Goal: Navigation & Orientation: Understand site structure

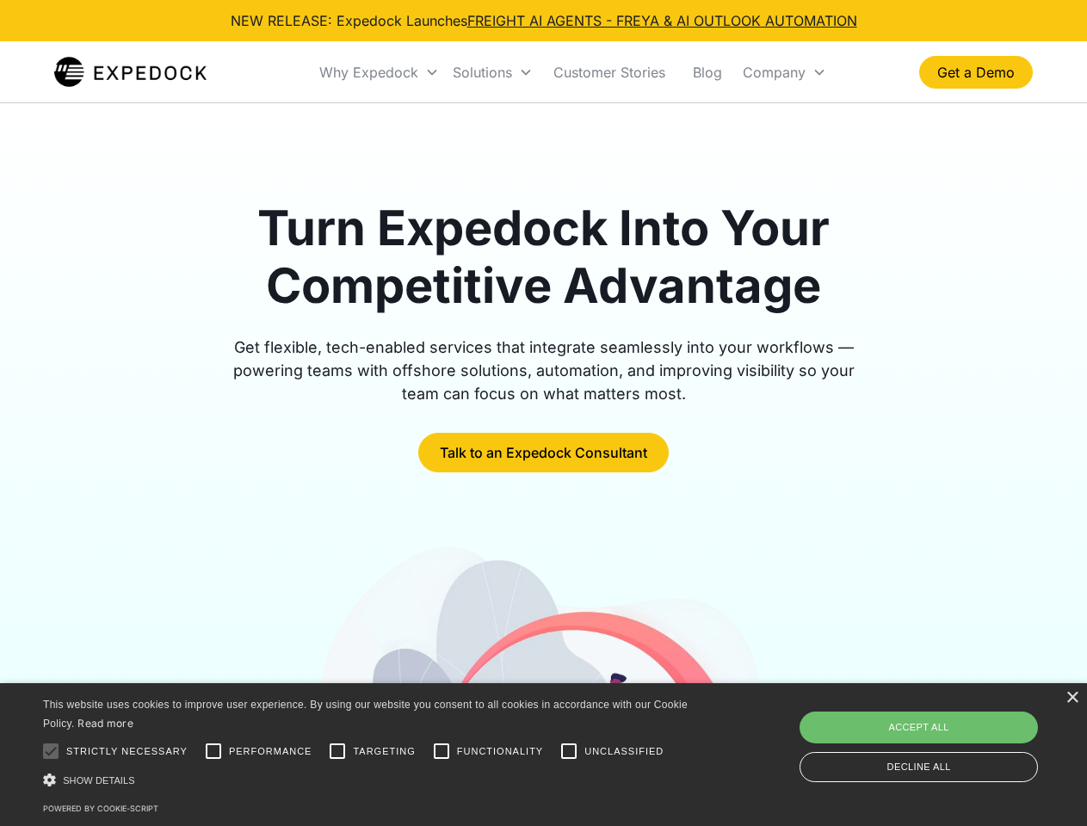
click at [379, 72] on div "Why Expedock" at bounding box center [368, 72] width 99 height 17
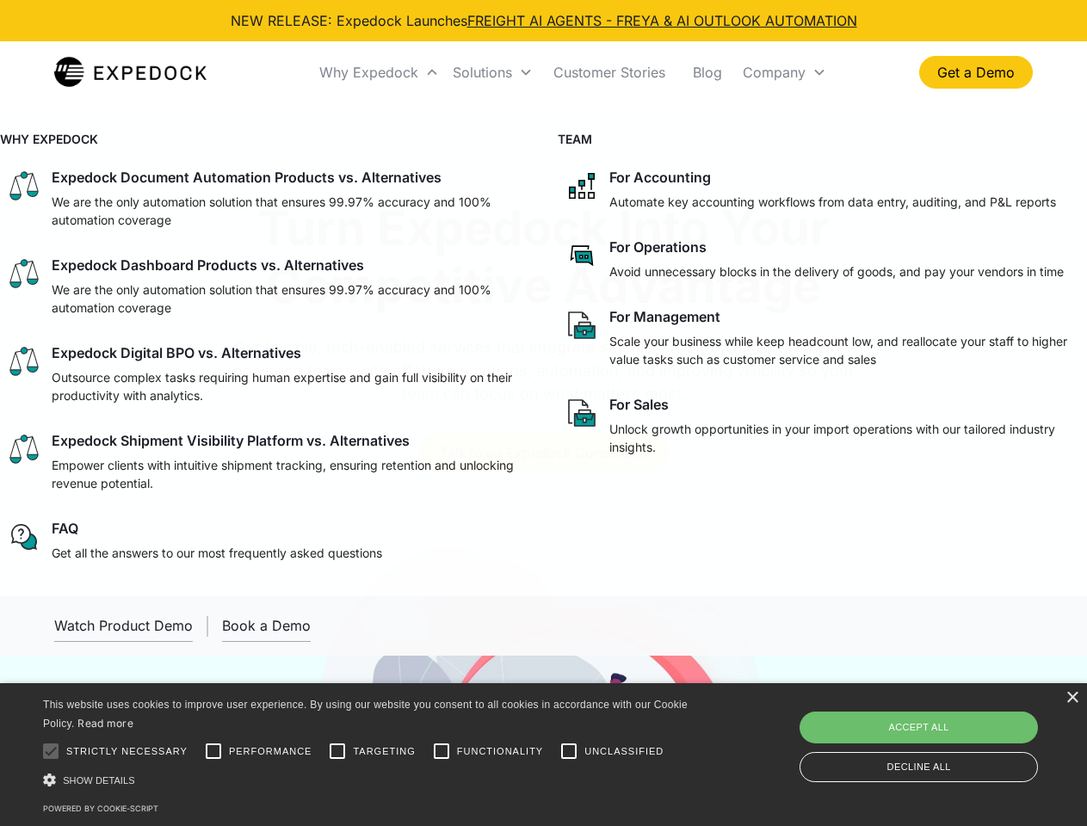
click at [492, 72] on div "Solutions" at bounding box center [482, 72] width 59 height 17
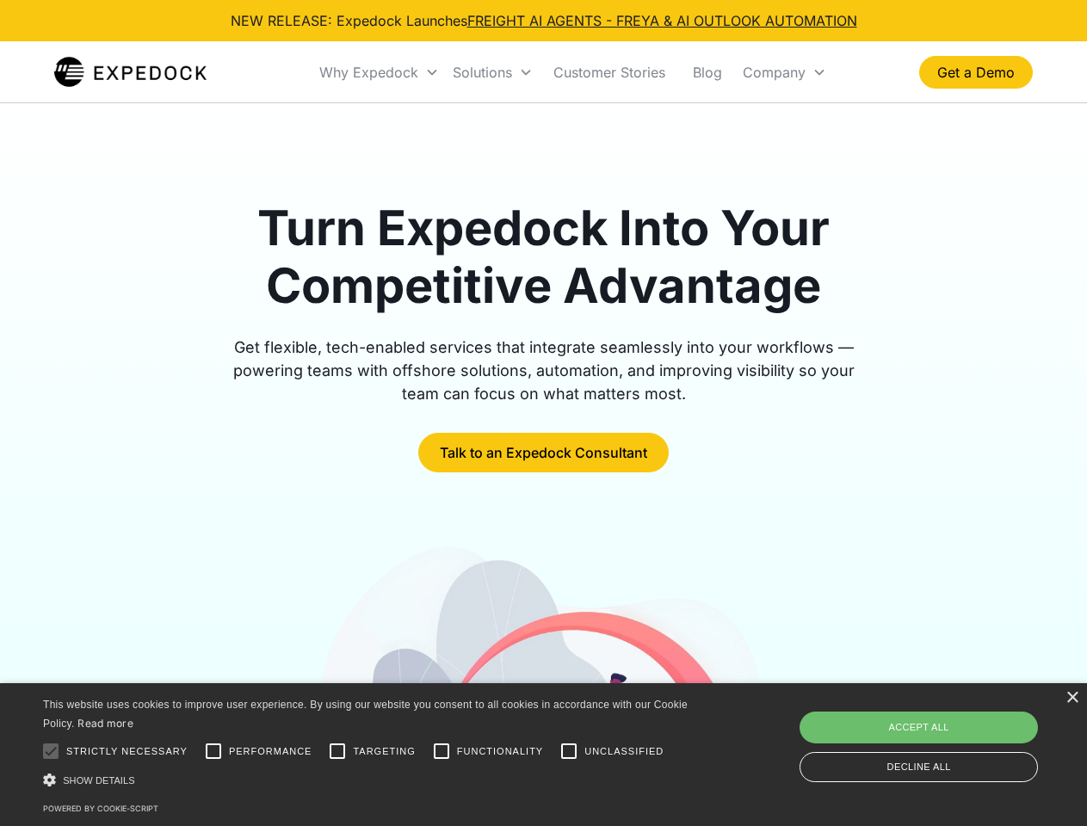
click at [784, 72] on div "Company" at bounding box center [774, 72] width 63 height 17
click at [51, 751] on div at bounding box center [51, 751] width 34 height 34
click at [213, 751] on input "Performance" at bounding box center [213, 751] width 34 height 34
checkbox input "true"
click at [337, 751] on input "Targeting" at bounding box center [337, 751] width 34 height 34
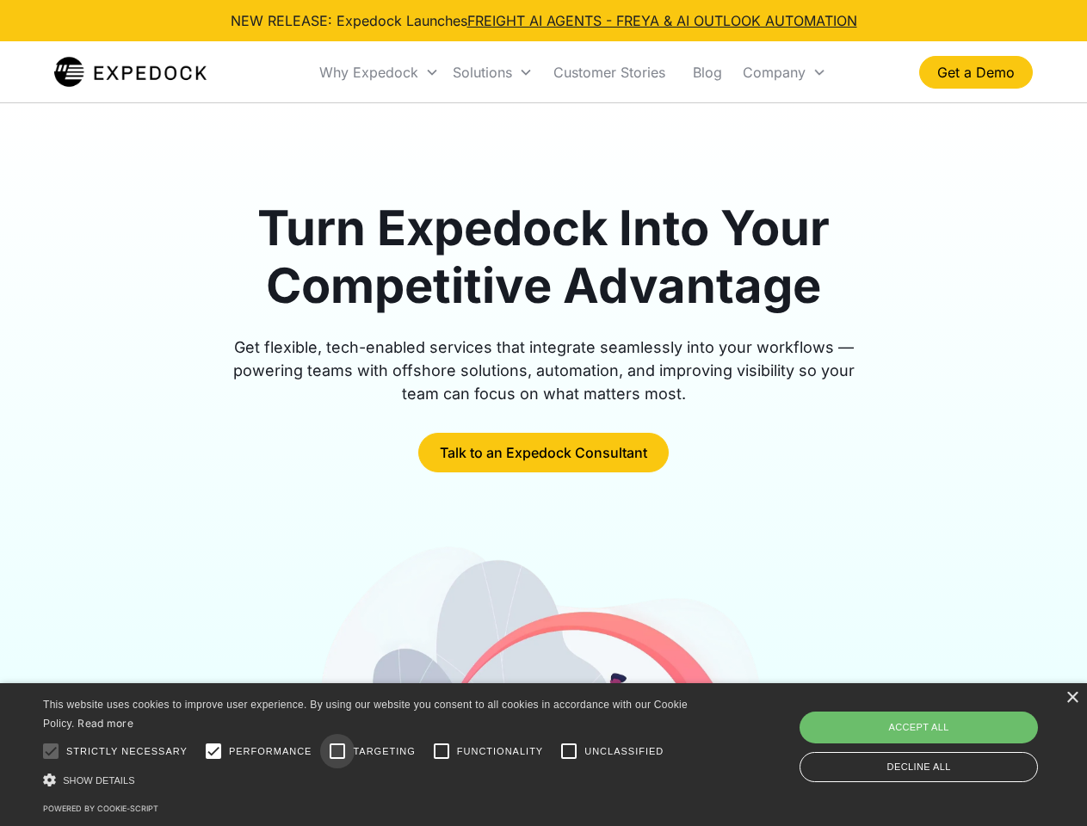
checkbox input "true"
click at [441, 751] on input "Functionality" at bounding box center [441, 751] width 34 height 34
checkbox input "true"
click at [569, 751] on input "Unclassified" at bounding box center [569, 751] width 34 height 34
checkbox input "true"
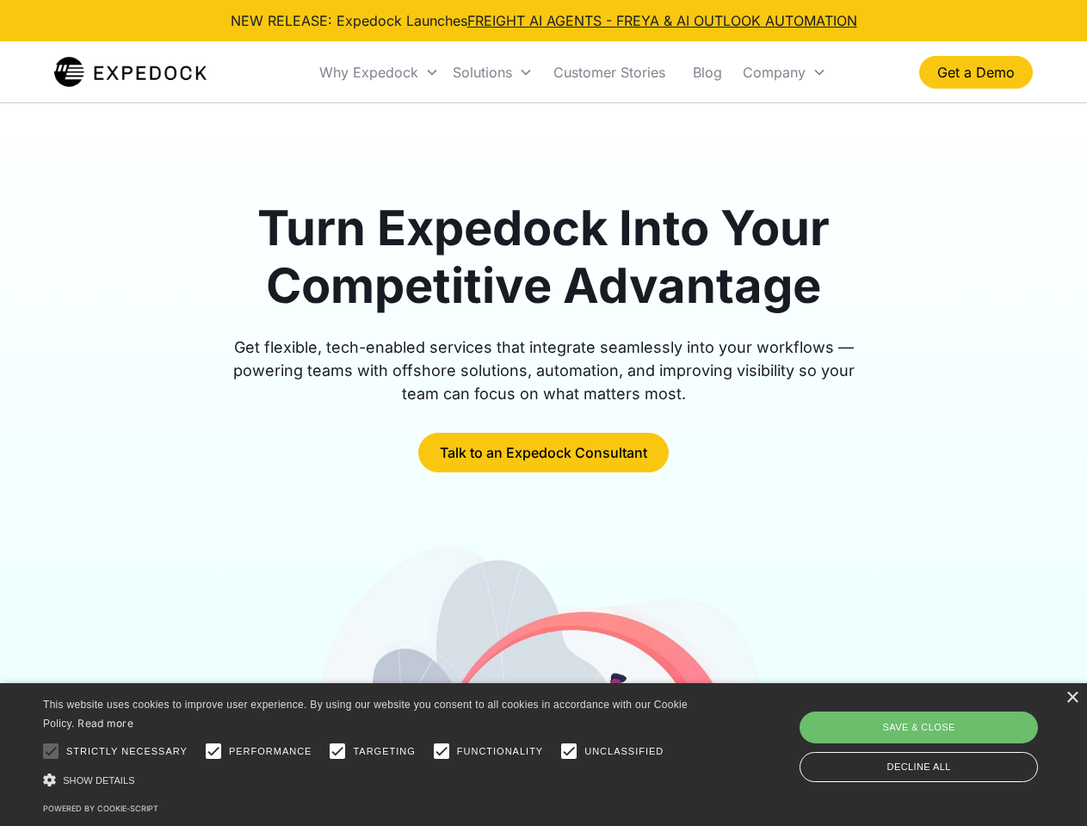
click at [368, 780] on div "Show details Hide details" at bounding box center [368, 780] width 651 height 18
